Goal: Find specific page/section: Find specific page/section

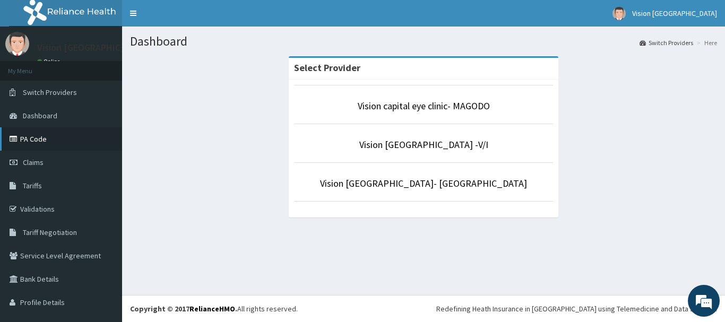
click at [75, 139] on link "PA Code" at bounding box center [61, 138] width 122 height 23
click at [425, 146] on link "Vision [GEOGRAPHIC_DATA] -V/I" at bounding box center [424, 145] width 129 height 12
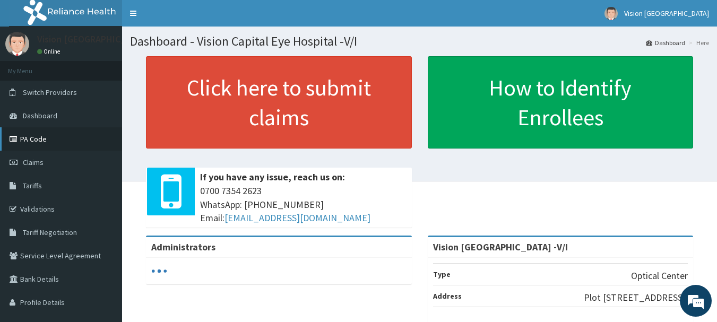
click at [48, 138] on link "PA Code" at bounding box center [61, 138] width 122 height 23
